Goal: Task Accomplishment & Management: Manage account settings

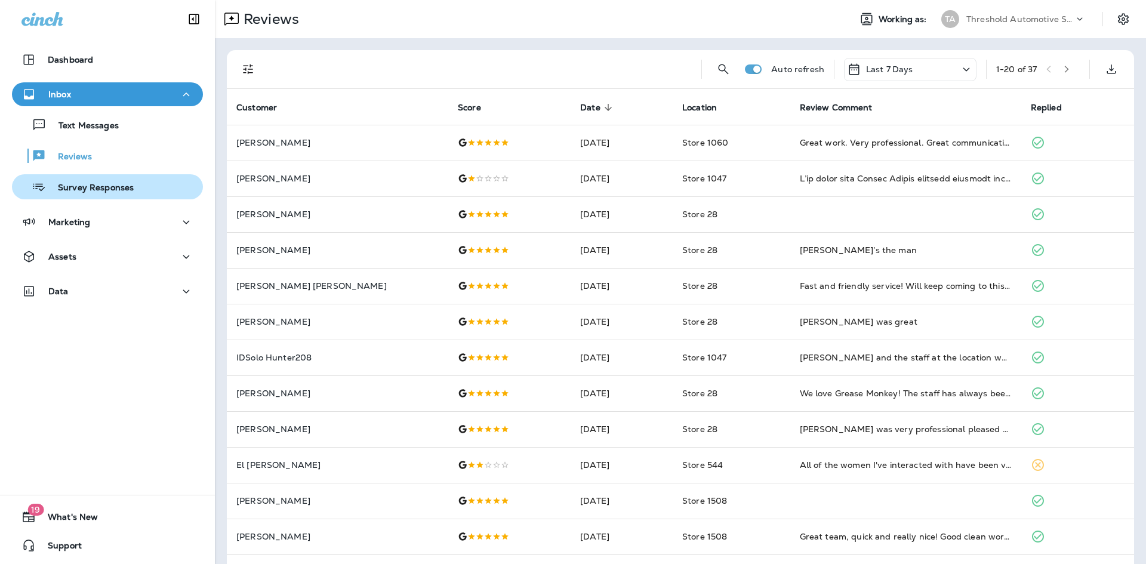
click at [126, 185] on p "Survey Responses" at bounding box center [90, 188] width 88 height 11
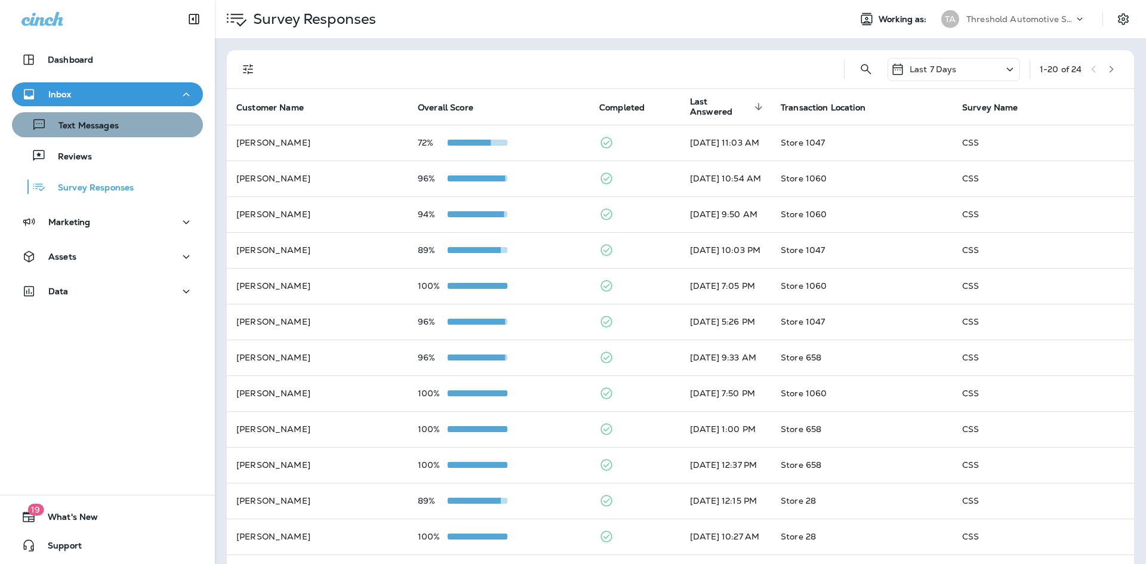
click at [122, 128] on div "Text Messages" at bounding box center [107, 125] width 181 height 18
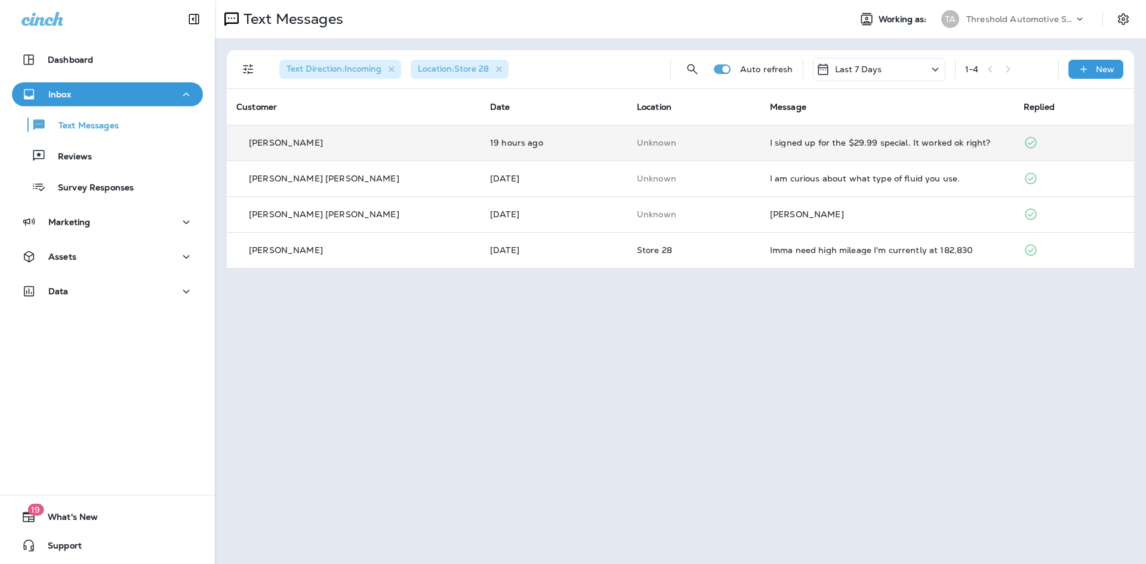
click at [720, 143] on td "Unknown" at bounding box center [693, 143] width 133 height 36
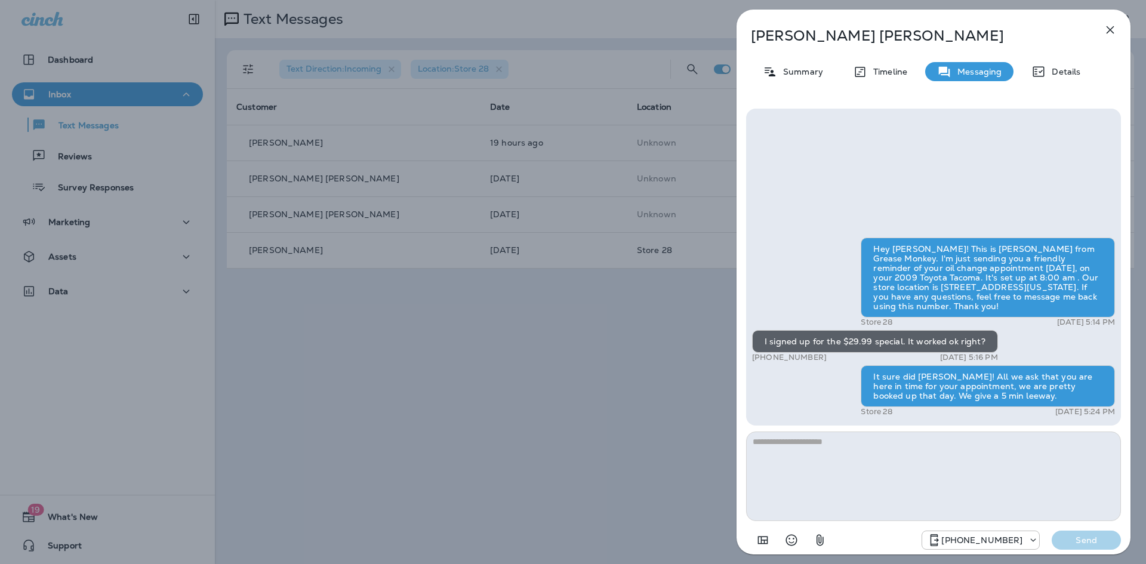
click at [1111, 27] on icon "button" at bounding box center [1110, 30] width 14 height 14
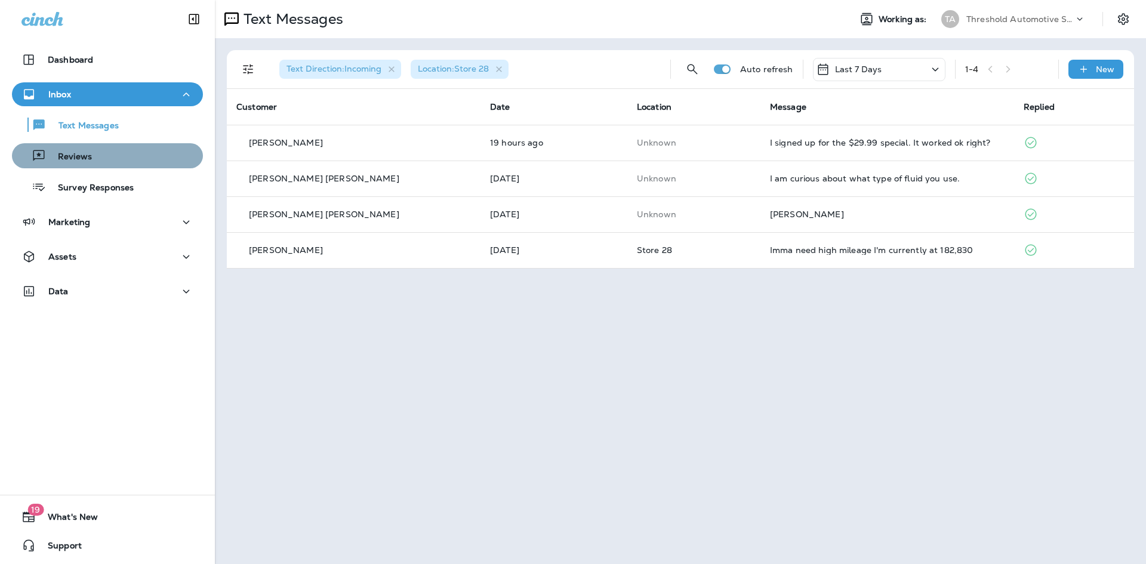
click at [112, 164] on div "Reviews" at bounding box center [107, 156] width 181 height 18
